Goal: Task Accomplishment & Management: Complete application form

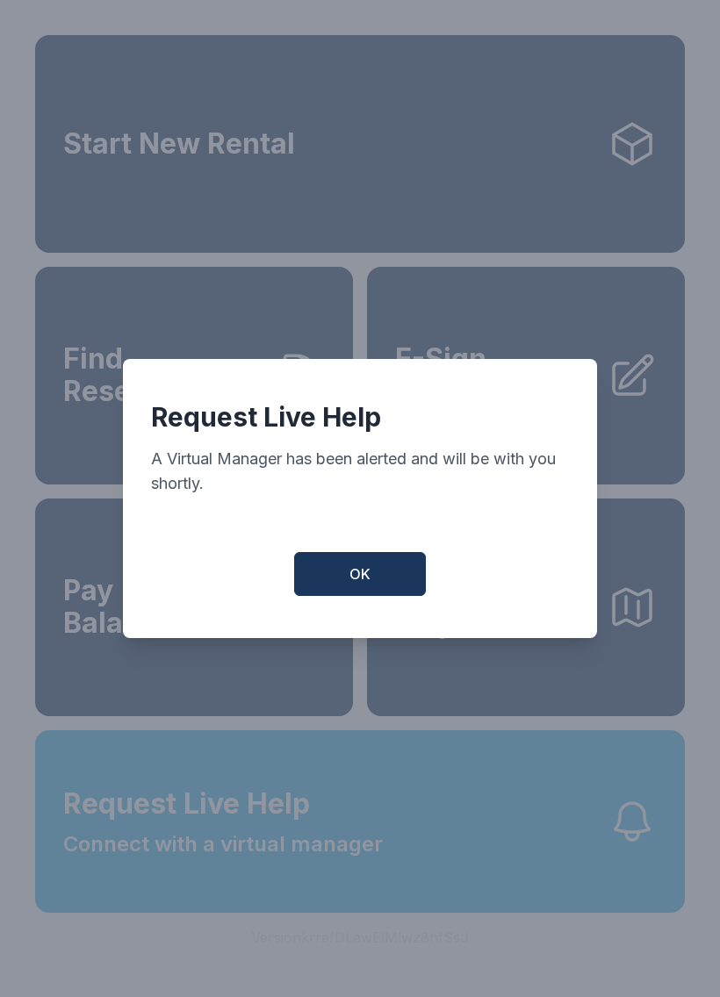
click at [359, 584] on span "OK" at bounding box center [359, 573] width 21 height 21
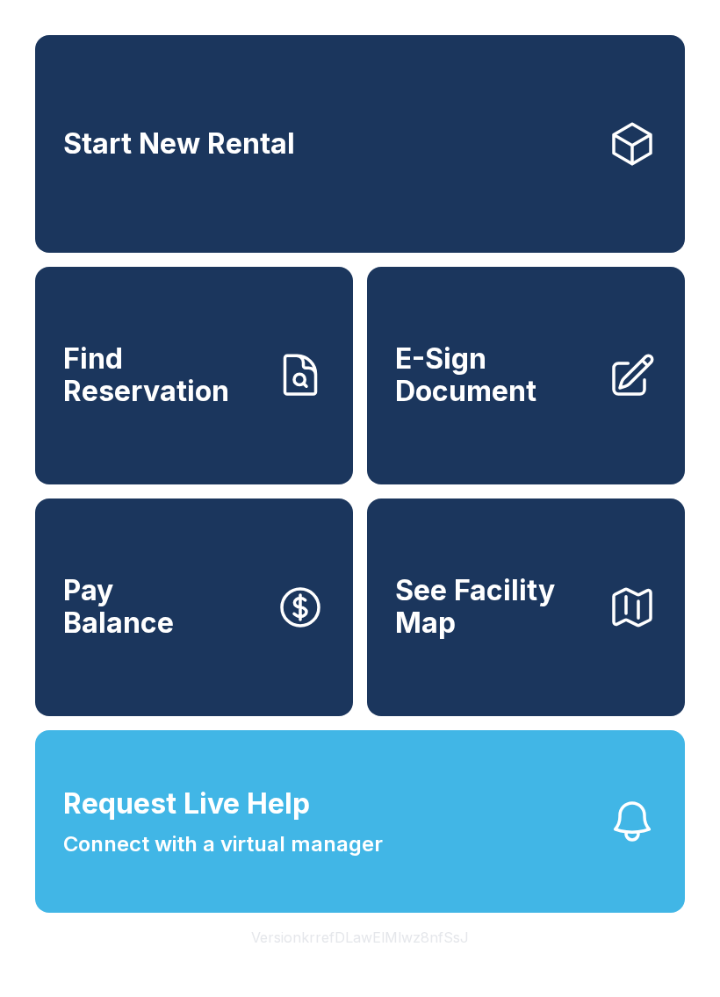
click at [524, 387] on span "E-Sign Document" at bounding box center [494, 375] width 198 height 64
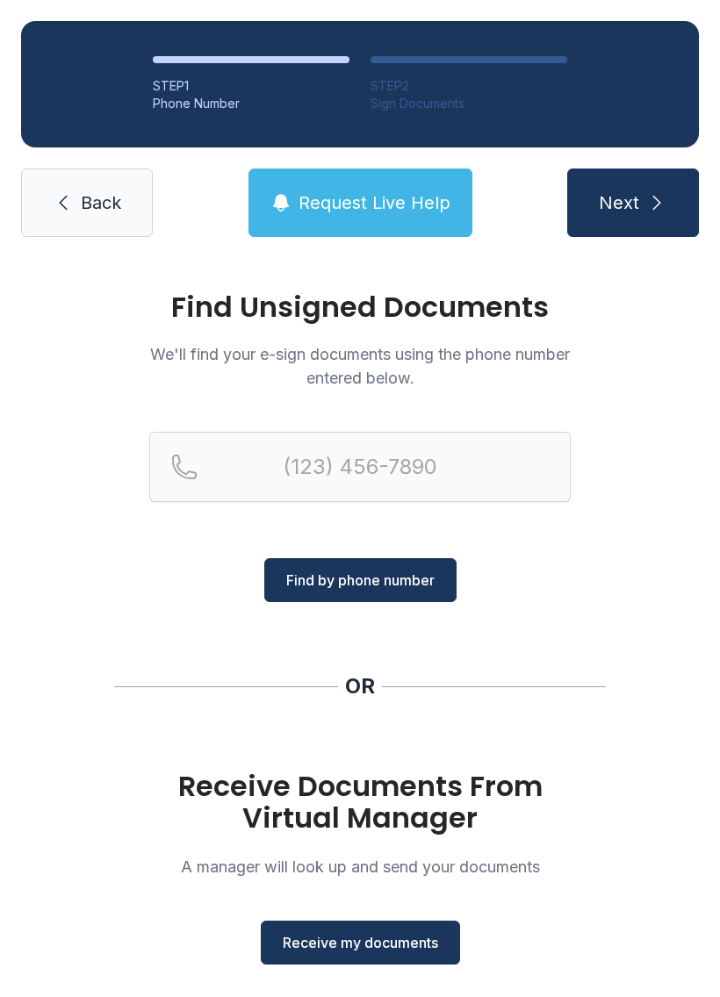
click at [410, 931] on button "Receive my documents" at bounding box center [360, 943] width 199 height 44
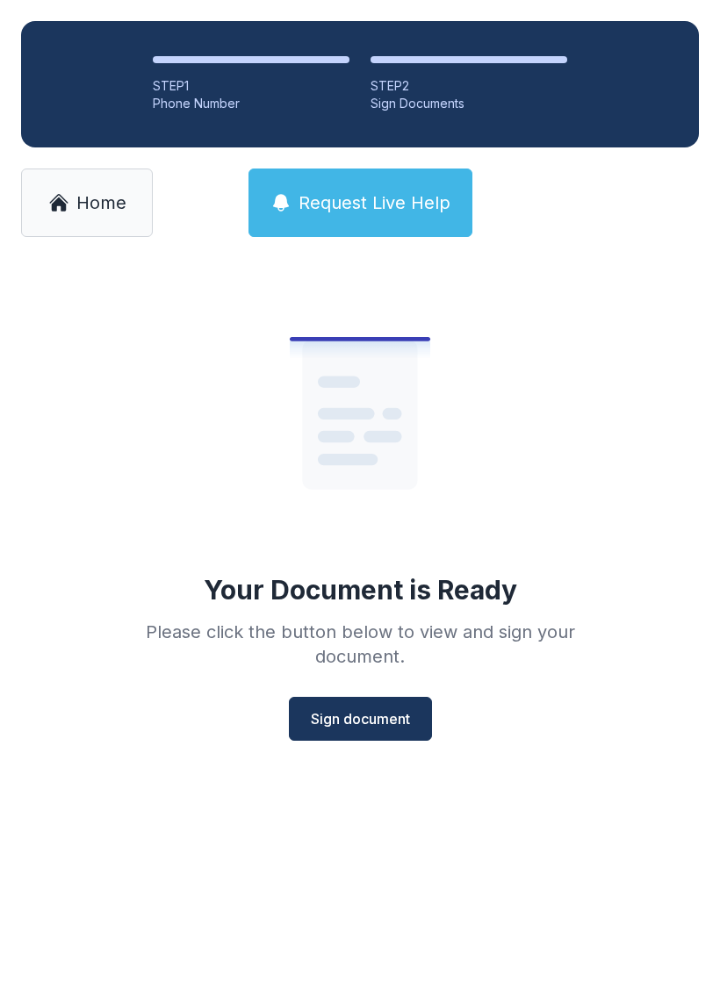
click at [389, 713] on span "Sign document" at bounding box center [360, 718] width 99 height 21
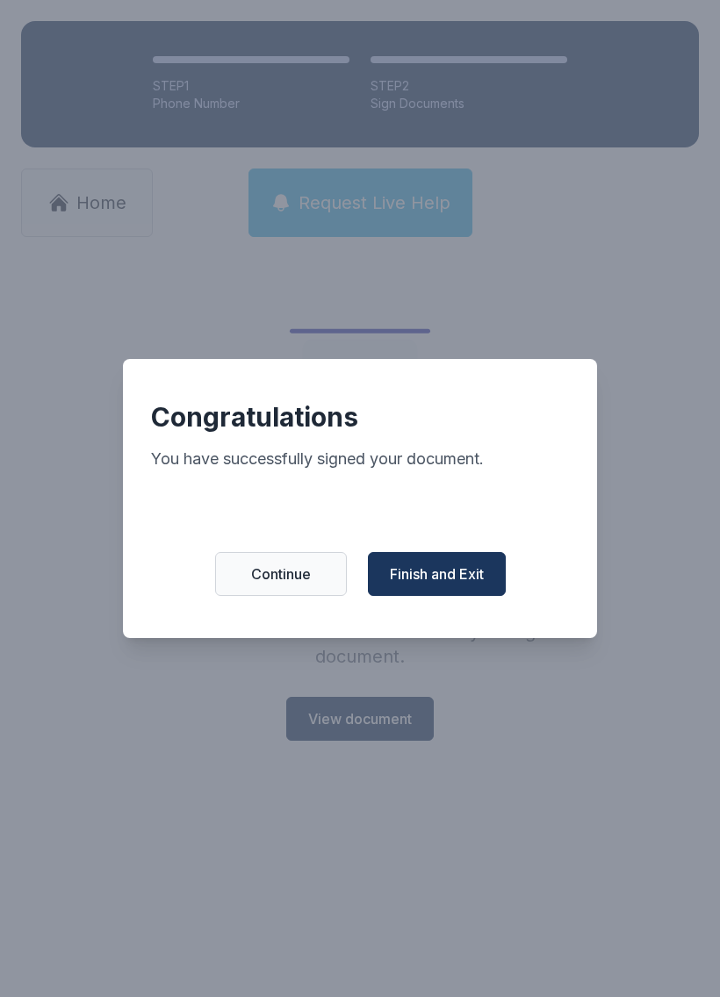
click at [427, 581] on span "Finish and Exit" at bounding box center [437, 573] width 94 height 21
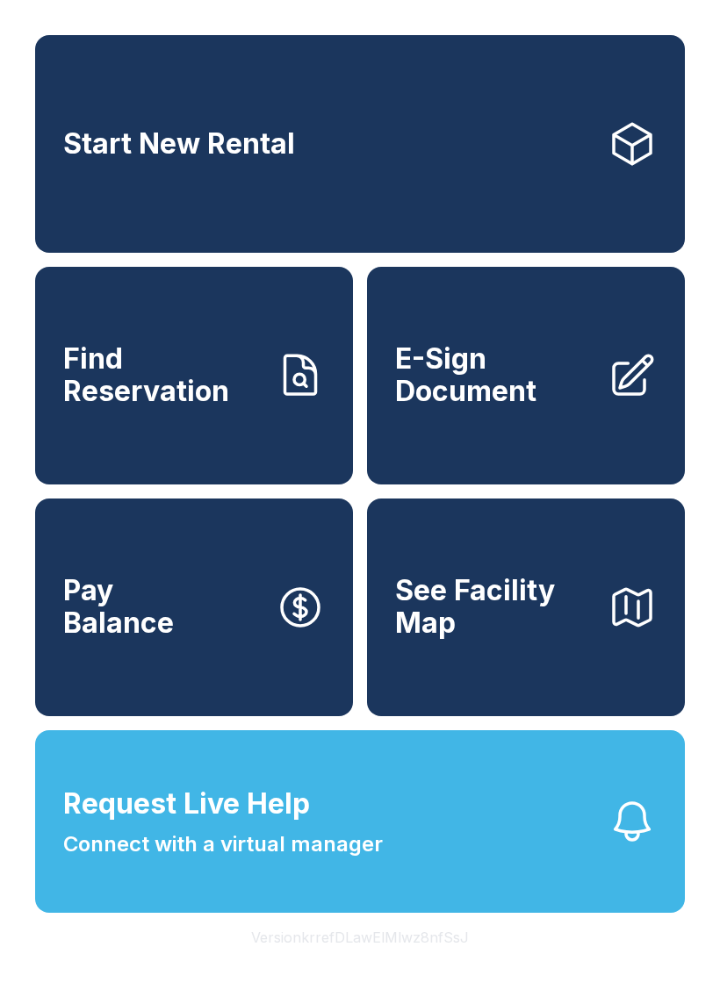
click at [530, 407] on span "E-Sign Document" at bounding box center [494, 375] width 198 height 64
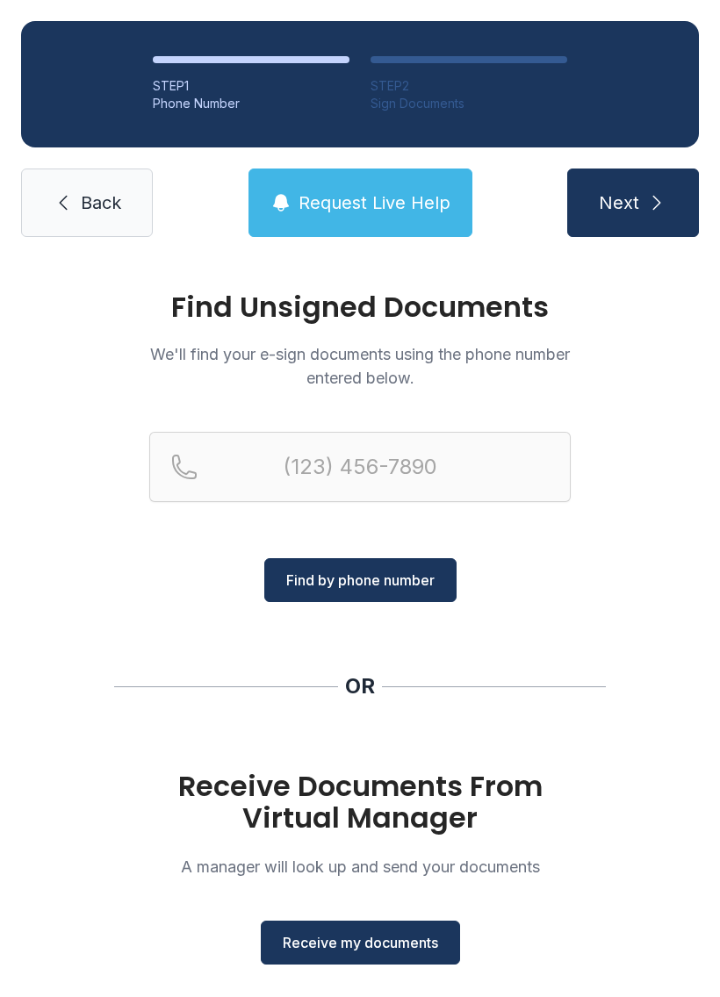
click at [371, 946] on span "Receive my documents" at bounding box center [360, 942] width 155 height 21
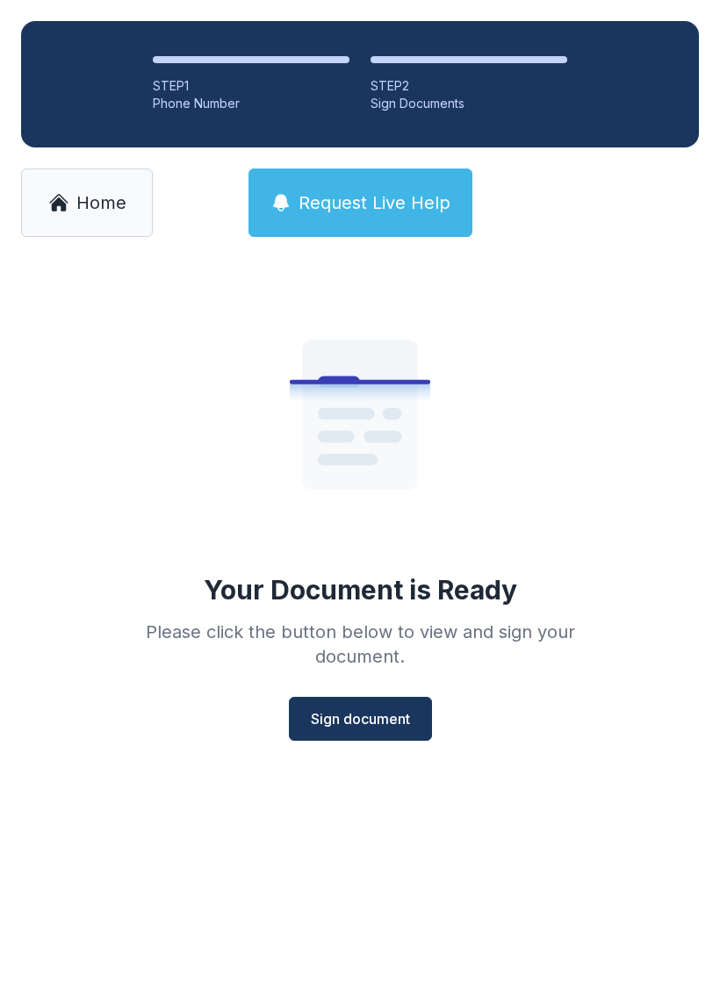
click at [355, 716] on span "Sign document" at bounding box center [360, 718] width 99 height 21
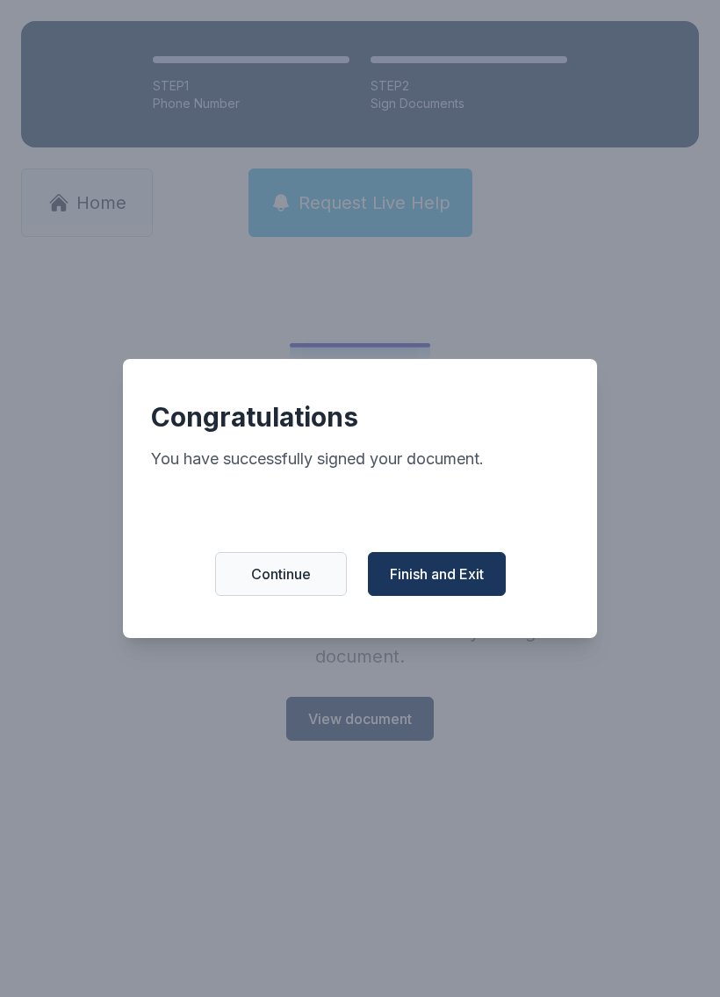
click at [448, 584] on span "Finish and Exit" at bounding box center [437, 573] width 94 height 21
